Goal: Navigation & Orientation: Find specific page/section

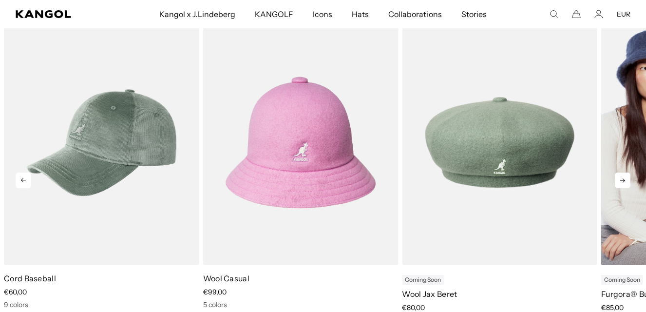
scroll to position [0, 201]
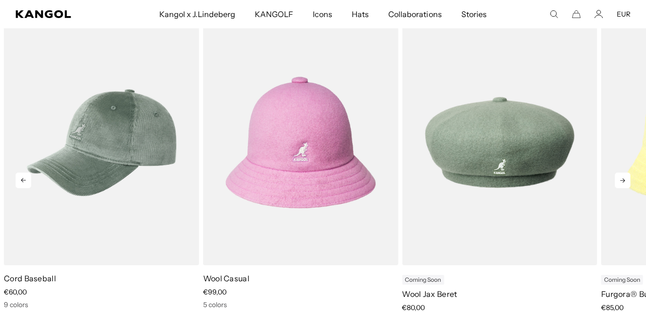
click at [622, 183] on icon at bounding box center [622, 180] width 16 height 16
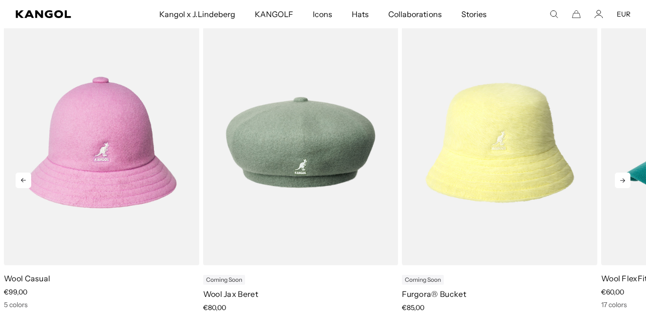
scroll to position [0, 0]
click at [622, 183] on icon at bounding box center [622, 180] width 16 height 16
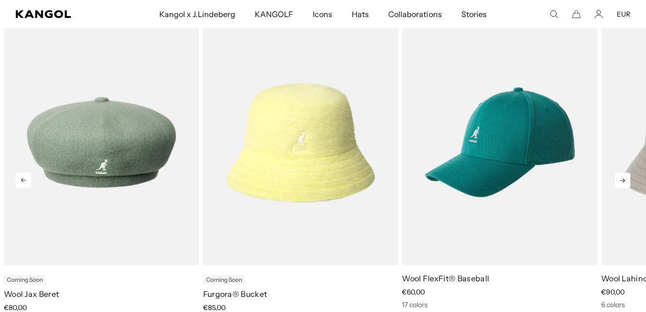
click at [622, 183] on icon at bounding box center [622, 180] width 16 height 16
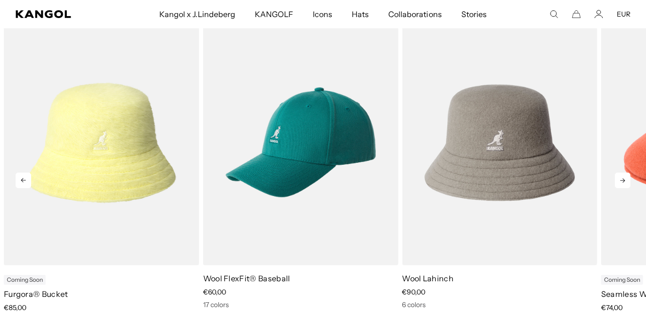
click at [622, 183] on icon at bounding box center [622, 180] width 16 height 16
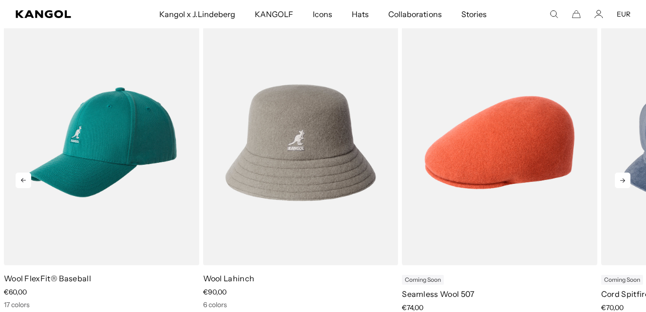
scroll to position [0, 201]
click at [622, 183] on icon at bounding box center [622, 180] width 16 height 16
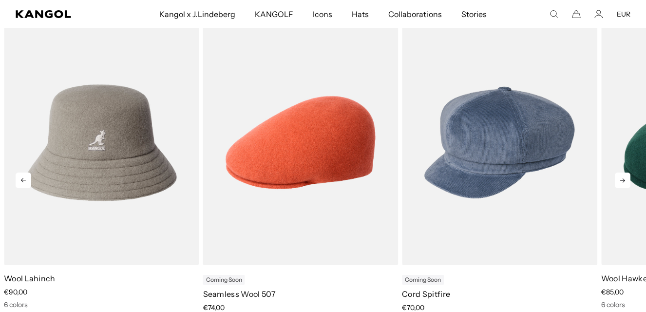
scroll to position [0, 0]
click at [622, 183] on icon at bounding box center [622, 180] width 16 height 16
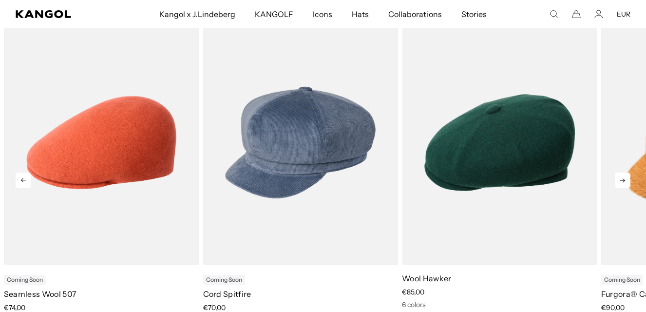
click at [622, 183] on icon at bounding box center [622, 180] width 16 height 16
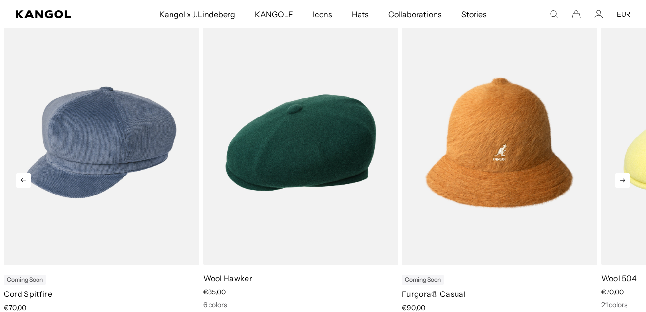
click at [622, 183] on icon at bounding box center [622, 180] width 16 height 16
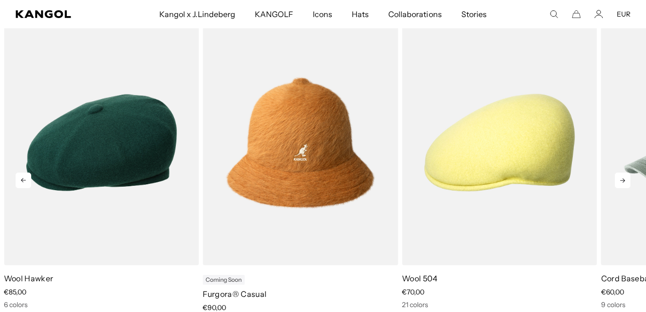
click at [622, 183] on icon at bounding box center [622, 180] width 16 height 16
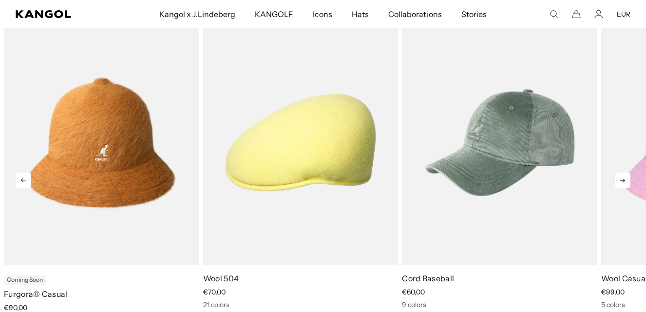
click at [622, 183] on icon at bounding box center [622, 180] width 16 height 16
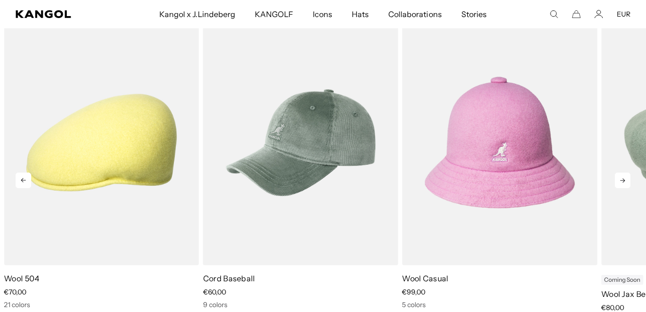
click at [622, 183] on icon at bounding box center [622, 180] width 16 height 16
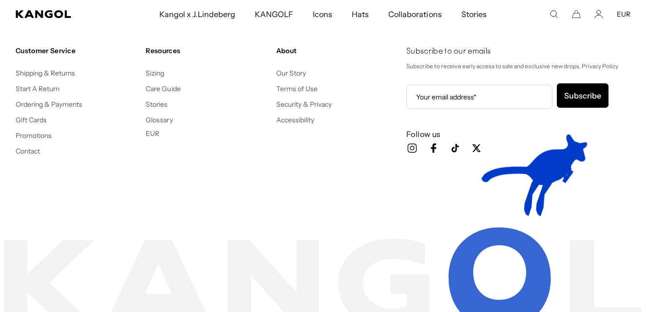
scroll to position [0, 0]
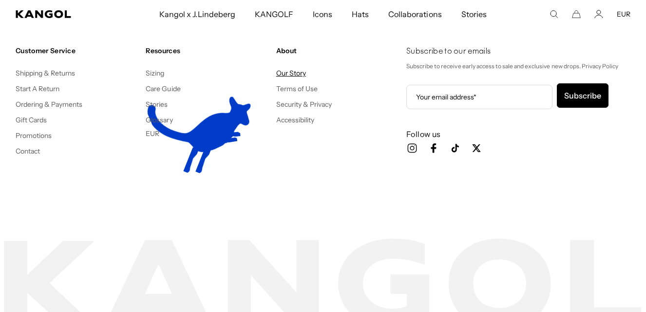
click at [294, 74] on link "Our Story" at bounding box center [291, 73] width 30 height 9
